Goal: Navigation & Orientation: Understand site structure

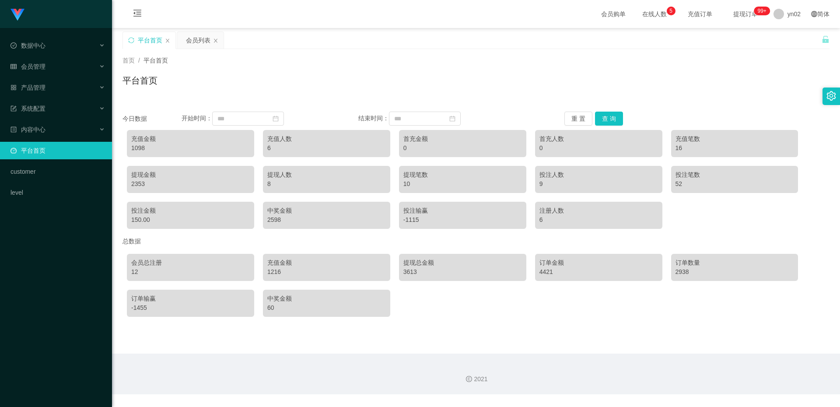
click at [54, 276] on div "Shopee工作台代理端 数据中心 会员管理 产品管理 系统配置 内容中心 平台首页 customer level" at bounding box center [56, 203] width 112 height 407
click at [459, 308] on div "会员总注册 12 充值金额 1216 提现总金额 3613 订单金额 4421 订单数量 2938 订单输赢 -1455 中奖金额 60" at bounding box center [476, 285] width 707 height 72
click at [461, 311] on div "会员总注册 12 充值金额 1216 提现总金额 3613 订单金额 4421 订单数量 2938 订单输赢 -1455 中奖金额 60" at bounding box center [476, 285] width 707 height 72
click at [460, 312] on div "会员总注册 12 充值金额 1216 提现总金额 3613 订单金额 4421 订单数量 2938 订单输赢 -1455 中奖金额 60" at bounding box center [476, 285] width 707 height 72
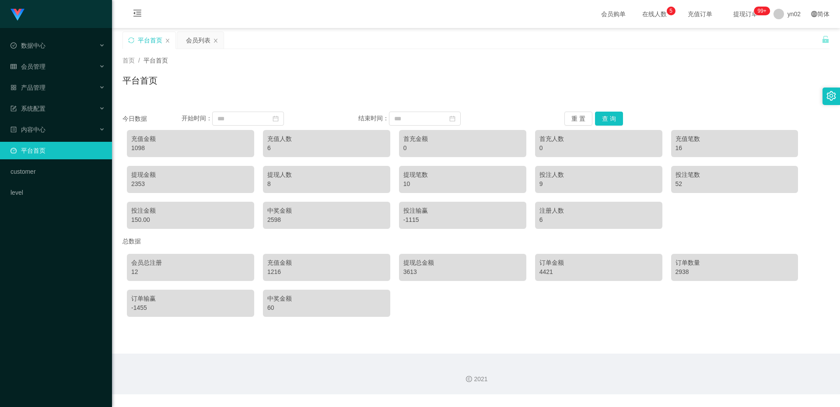
click at [460, 312] on div "会员总注册 12 充值金额 1216 提现总金额 3613 订单金额 4421 订单数量 2938 订单输赢 -1455 中奖金额 60" at bounding box center [476, 285] width 707 height 72
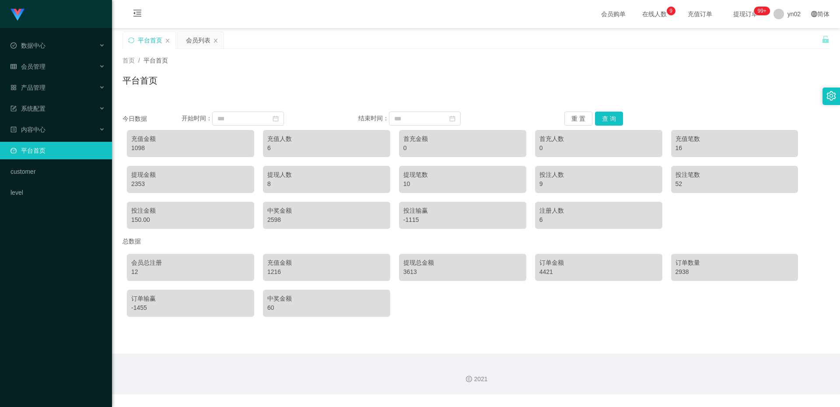
click at [460, 312] on div "会员总注册 12 充值金额 1216 提现总金额 3613 订单金额 4421 订单数量 2938 订单输赢 -1455 中奖金额 60" at bounding box center [476, 285] width 707 height 72
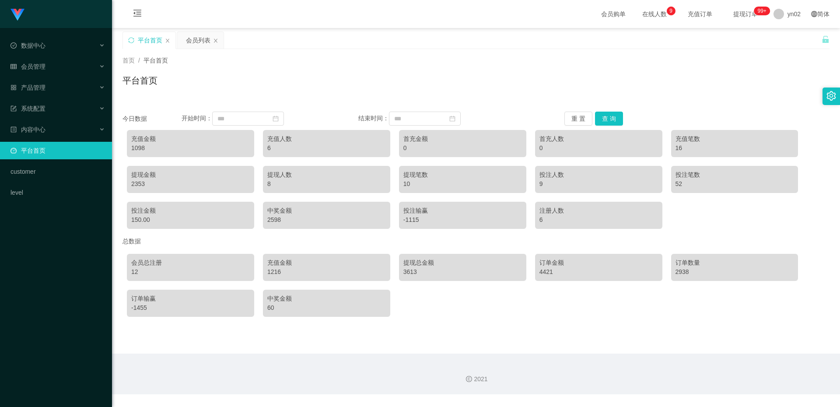
click at [453, 312] on div "会员总注册 12 充值金额 1216 提现总金额 3613 订单金额 4421 订单数量 2938 订单输赢 -1455 中奖金额 60" at bounding box center [476, 285] width 707 height 72
